Goal: Task Accomplishment & Management: Manage account settings

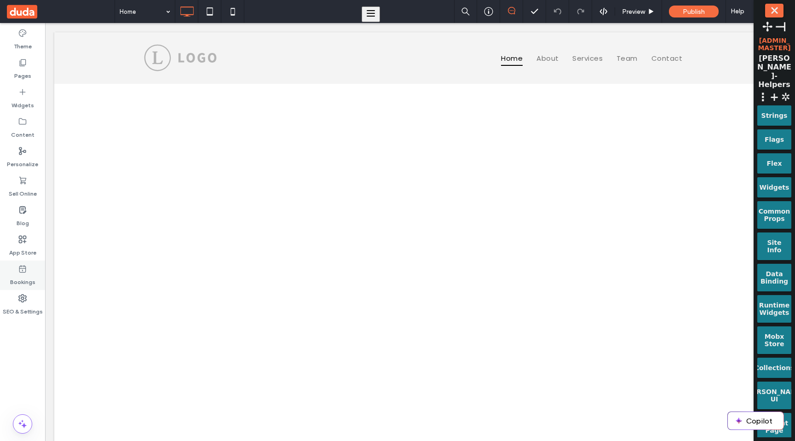
click at [31, 270] on div "Bookings" at bounding box center [22, 274] width 45 height 29
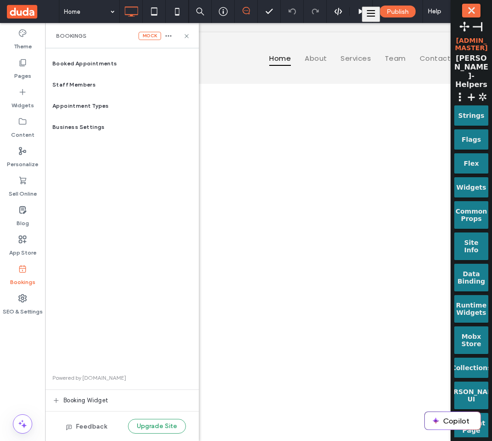
click at [100, 189] on div "Booked Appointments Staff Members Appointment Types Business Settings Powered b…" at bounding box center [122, 244] width 154 height 383
click at [131, 84] on div "Staff Members" at bounding box center [122, 84] width 154 height 21
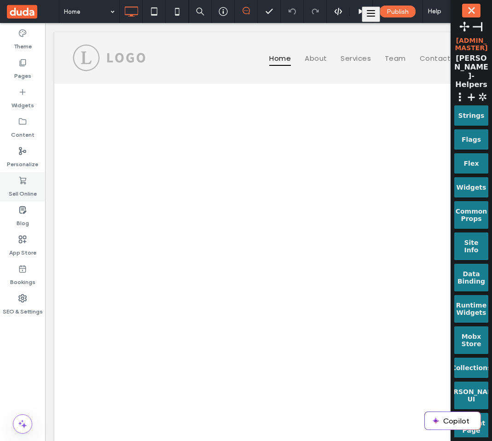
click at [34, 190] on label "Sell Online" at bounding box center [23, 191] width 28 height 13
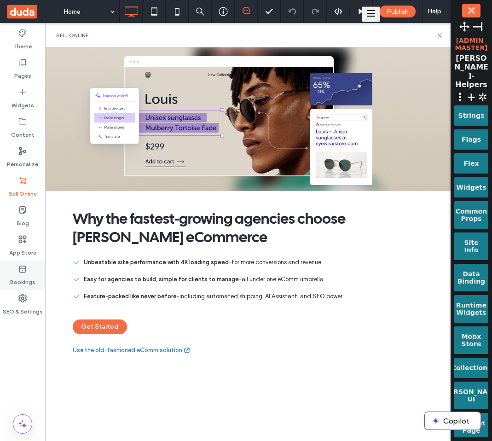
click at [24, 277] on label "Bookings" at bounding box center [22, 279] width 25 height 13
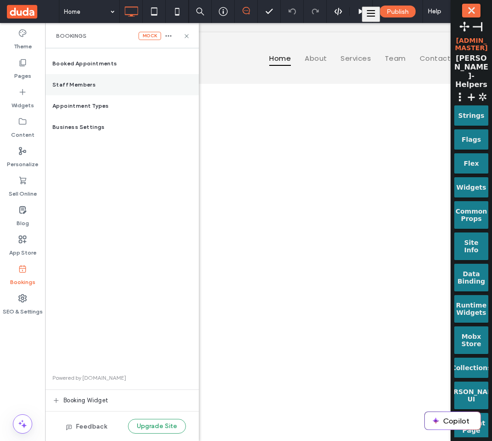
click at [126, 89] on div "Staff Members" at bounding box center [122, 84] width 154 height 21
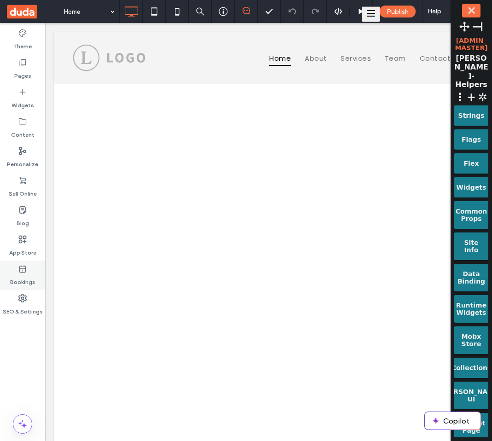
click at [18, 269] on icon at bounding box center [22, 268] width 9 height 9
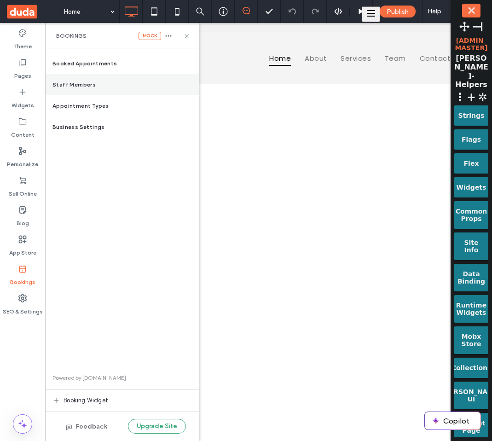
click at [89, 82] on span "Staff Members" at bounding box center [73, 85] width 43 height 8
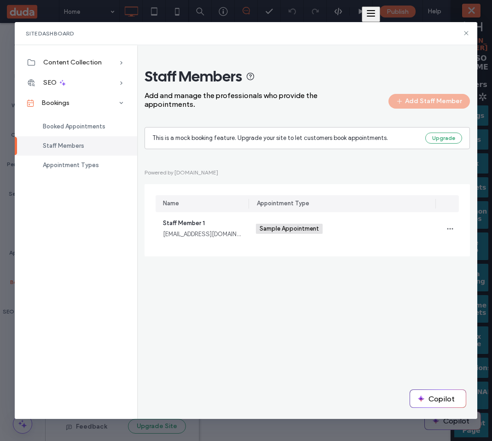
click at [409, 121] on div "Staff Members Add and manage the professionals who provide the appointments. Ad…" at bounding box center [306, 161] width 325 height 189
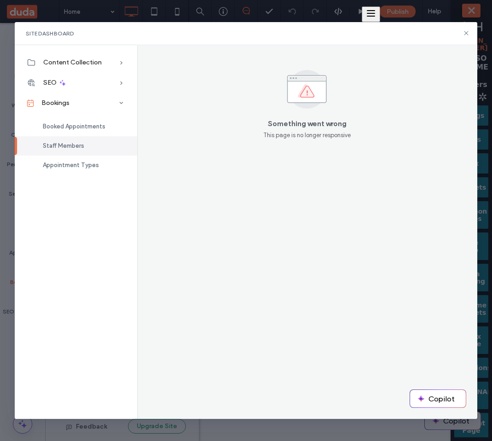
click at [139, 207] on div "Something went wrong This page is no longer responsive" at bounding box center [307, 232] width 340 height 374
click at [103, 120] on div "Booked Appointments" at bounding box center [76, 126] width 122 height 19
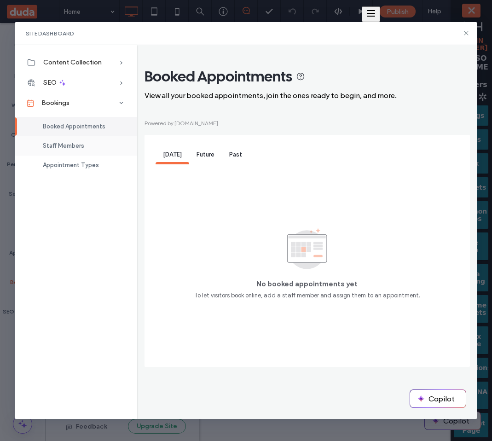
click at [79, 149] on span "Staff Members" at bounding box center [63, 145] width 41 height 7
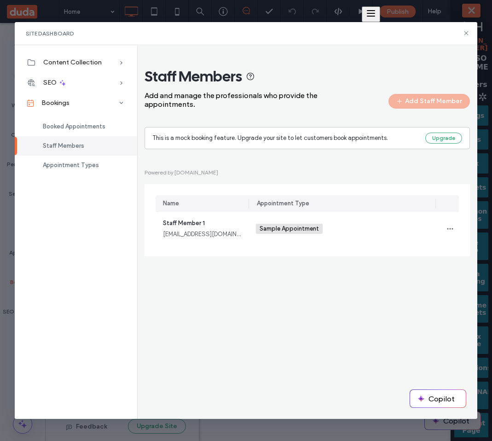
click at [414, 170] on div "Powered by cal.com Name Appointment Type Staff Member 1 staffmember1@example.co…" at bounding box center [306, 211] width 325 height 89
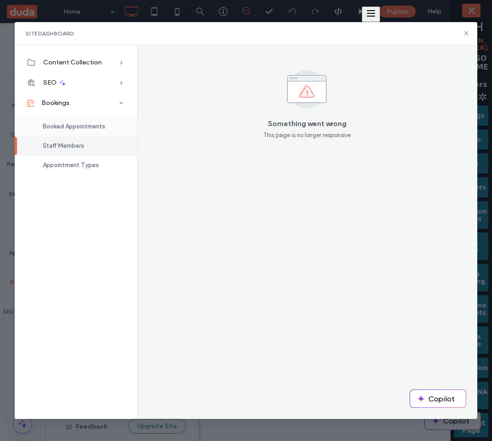
click at [49, 118] on div "Booked Appointments" at bounding box center [76, 126] width 122 height 19
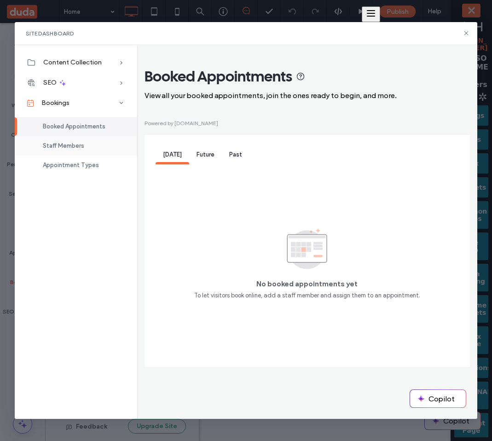
click at [63, 145] on span "Staff Members" at bounding box center [63, 145] width 41 height 7
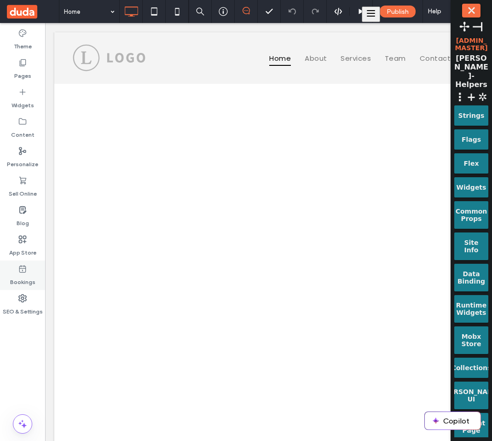
click at [15, 269] on div "Bookings" at bounding box center [22, 274] width 45 height 29
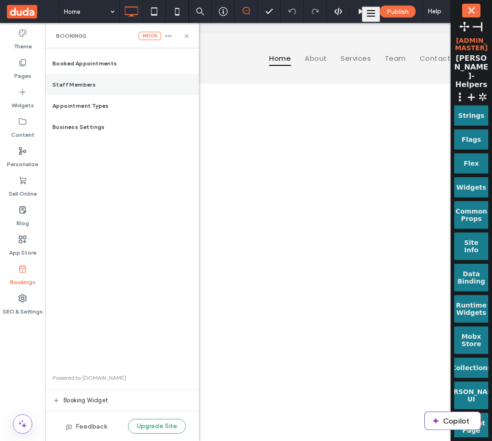
click at [96, 91] on div "Staff Members" at bounding box center [122, 84] width 154 height 21
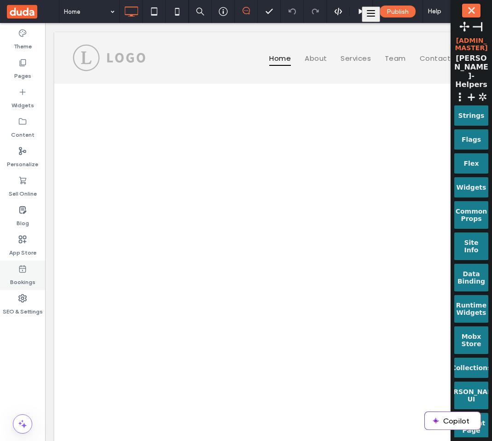
click at [24, 272] on use at bounding box center [22, 268] width 7 height 7
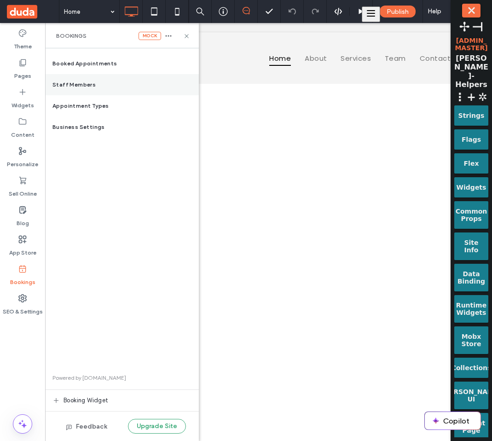
click at [98, 93] on div "Staff Members" at bounding box center [122, 84] width 154 height 21
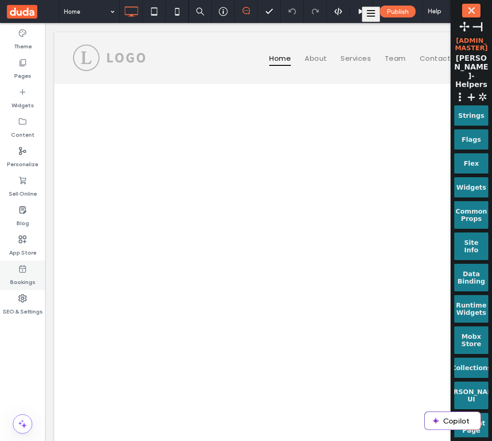
click at [24, 278] on label "Bookings" at bounding box center [22, 279] width 25 height 13
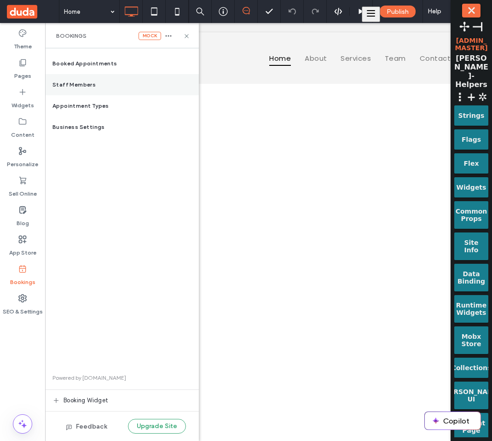
click at [87, 81] on span "Staff Members" at bounding box center [73, 85] width 43 height 8
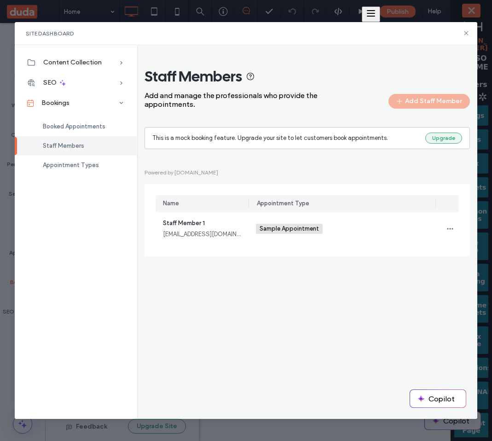
click at [436, 141] on button "Upgrade" at bounding box center [443, 138] width 37 height 11
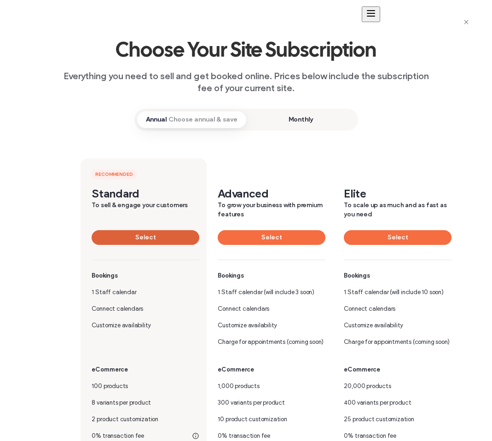
click at [158, 239] on button "Select" at bounding box center [146, 237] width 108 height 15
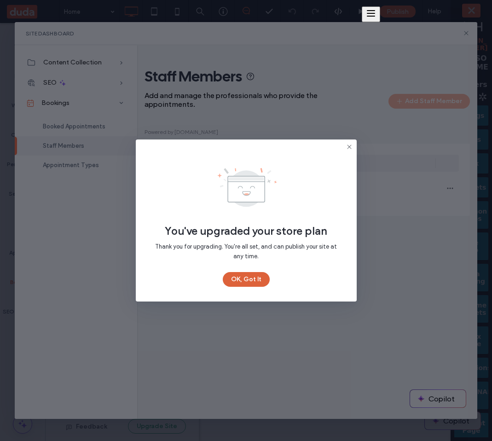
click at [252, 281] on button "OK, Got It" at bounding box center [246, 279] width 47 height 15
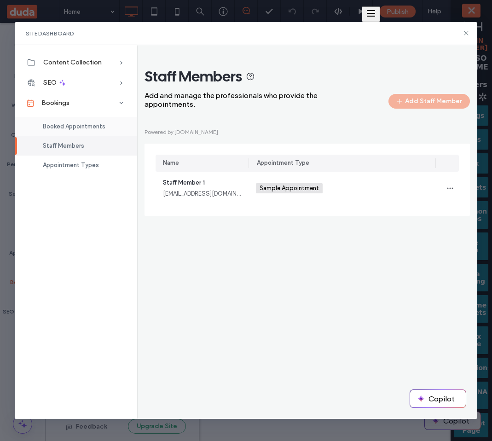
click at [96, 130] on div "Booked Appointments" at bounding box center [76, 126] width 122 height 19
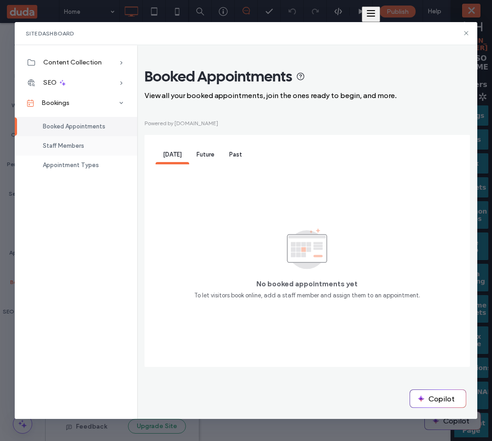
click at [86, 142] on div "Staff Members" at bounding box center [76, 145] width 122 height 19
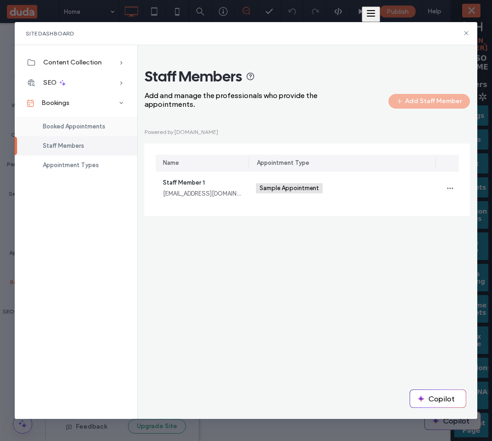
click at [83, 119] on div "Booked Appointments" at bounding box center [76, 126] width 122 height 19
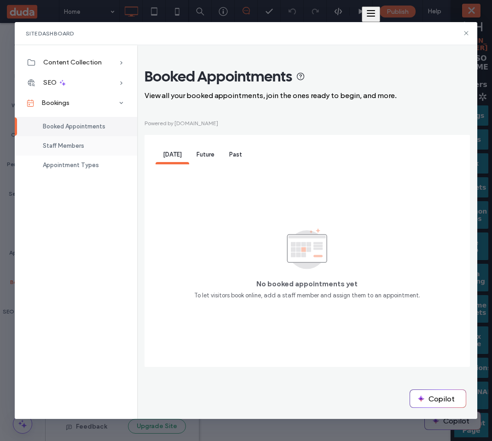
click at [65, 141] on div "Staff Members" at bounding box center [76, 145] width 122 height 19
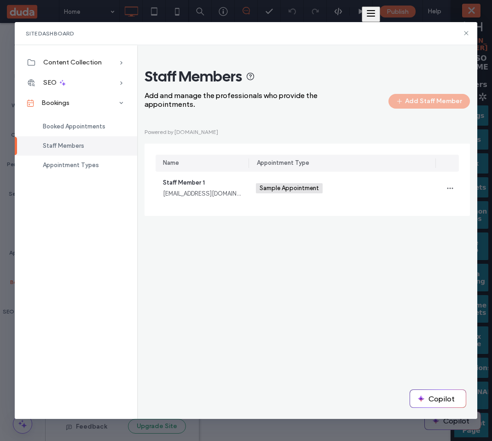
click at [321, 121] on div "Staff Members Add and manage the professionals who provide the appointments. Ad…" at bounding box center [306, 141] width 325 height 149
click at [144, 249] on div "Staff Members Add and manage the professionals who provide the appointments. Ad…" at bounding box center [307, 232] width 340 height 374
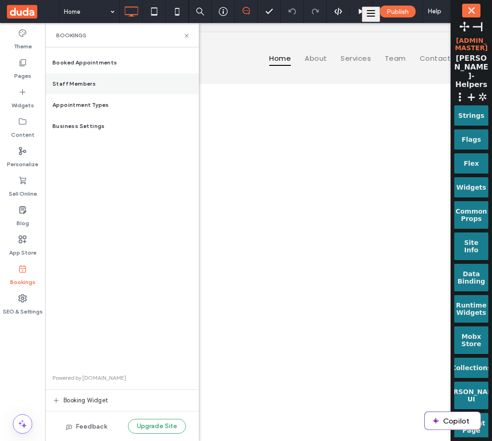
click at [111, 89] on div "Staff Members" at bounding box center [122, 83] width 154 height 21
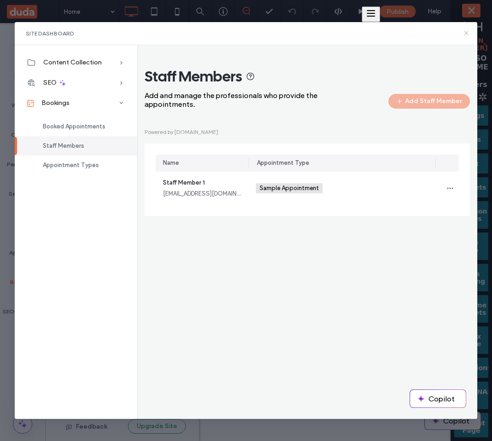
click at [467, 34] on use at bounding box center [466, 33] width 4 height 4
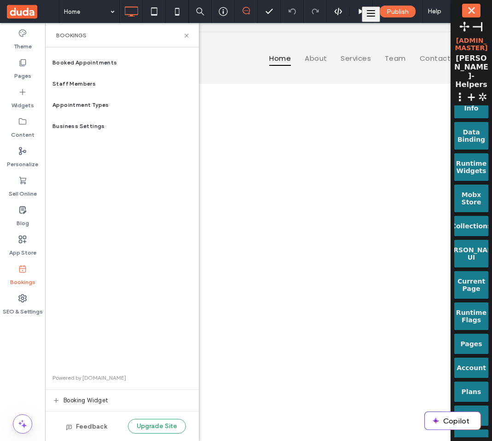
scroll to position [233, 0]
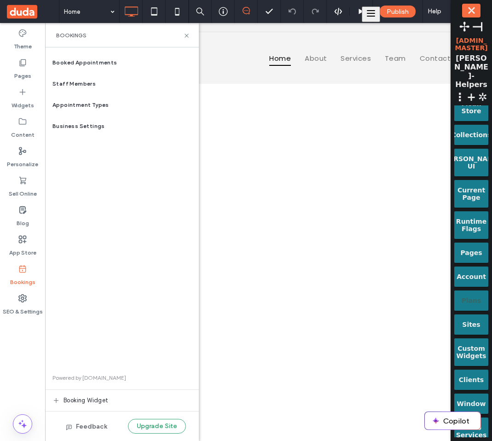
click at [475, 290] on div "Plans" at bounding box center [471, 297] width 21 height 14
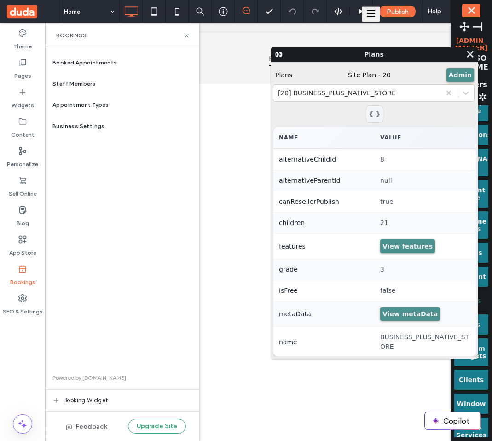
click at [57, 295] on div "Booked Appointments Staff Members Appointment Types Business Settings Powered b…" at bounding box center [122, 244] width 154 height 384
click at [470, 53] on span "⤬" at bounding box center [469, 54] width 9 height 11
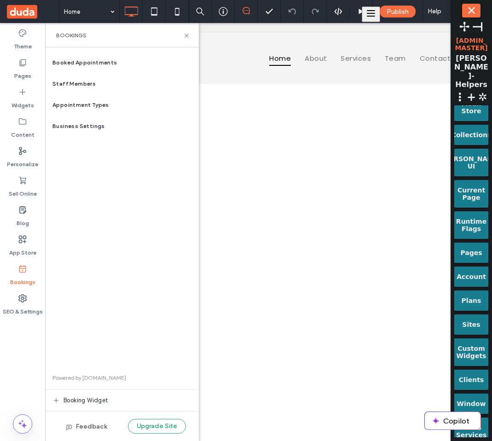
click at [154, 416] on div "Feedback Upgrade Site" at bounding box center [122, 425] width 154 height 29
click at [151, 427] on button "Upgrade Site" at bounding box center [157, 426] width 58 height 15
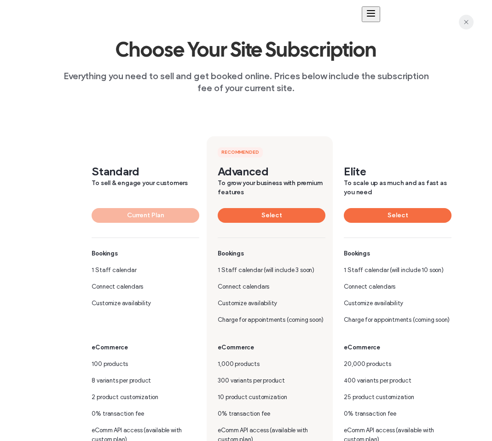
click at [468, 23] on icon "button" at bounding box center [465, 21] width 7 height 7
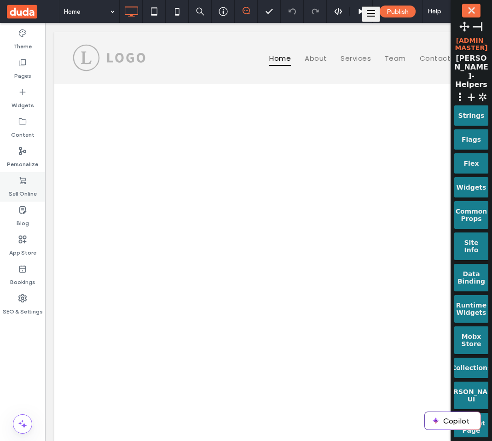
click at [35, 185] on div "Sell Online" at bounding box center [22, 186] width 45 height 29
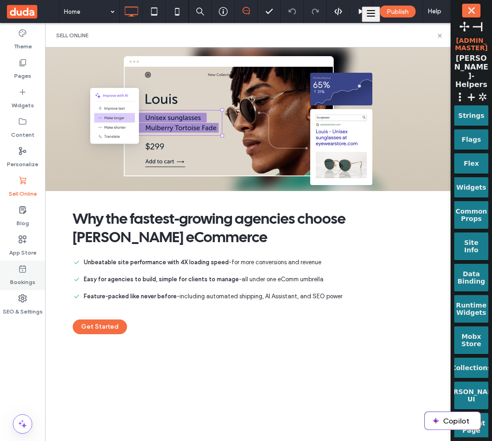
click at [31, 267] on div "Bookings" at bounding box center [22, 274] width 45 height 29
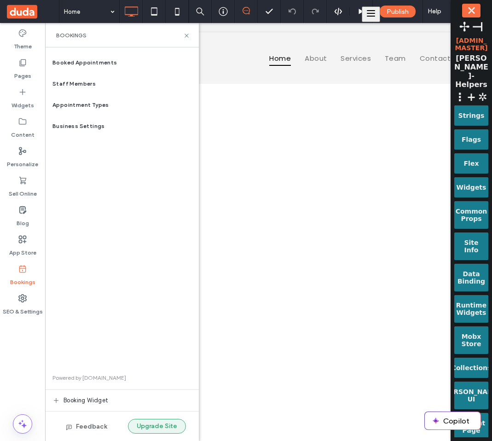
click at [150, 427] on button "Upgrade Site" at bounding box center [157, 426] width 58 height 15
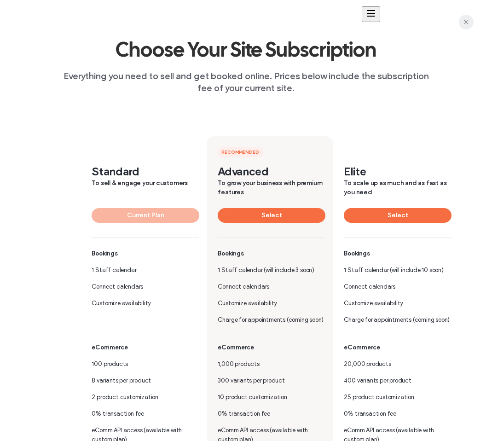
click at [470, 23] on span "button" at bounding box center [466, 22] width 15 height 15
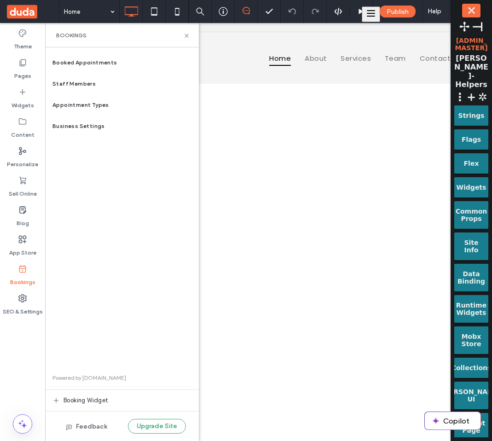
click at [113, 265] on div "Booked Appointments Staff Members Appointment Types Business Settings Powered b…" at bounding box center [122, 244] width 154 height 384
click at [108, 78] on div "Staff Members" at bounding box center [122, 83] width 154 height 21
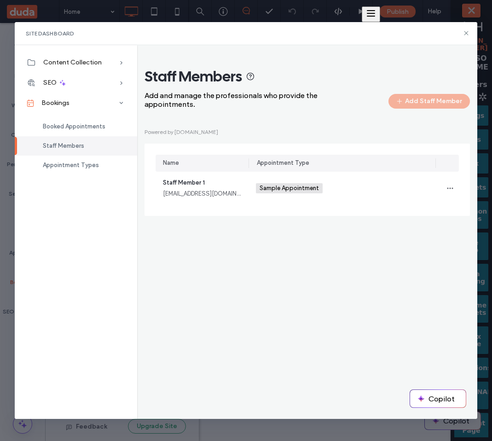
click at [400, 130] on div "Powered by [DOMAIN_NAME] Name Appointment Type Staff Member 1 [EMAIL_ADDRESS][D…" at bounding box center [306, 171] width 325 height 89
